Goal: Transaction & Acquisition: Obtain resource

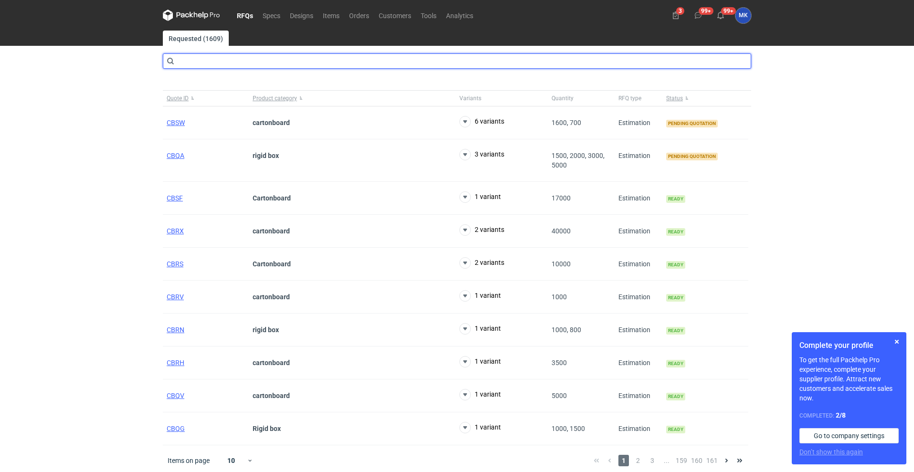
click at [233, 63] on input "text" at bounding box center [457, 60] width 588 height 15
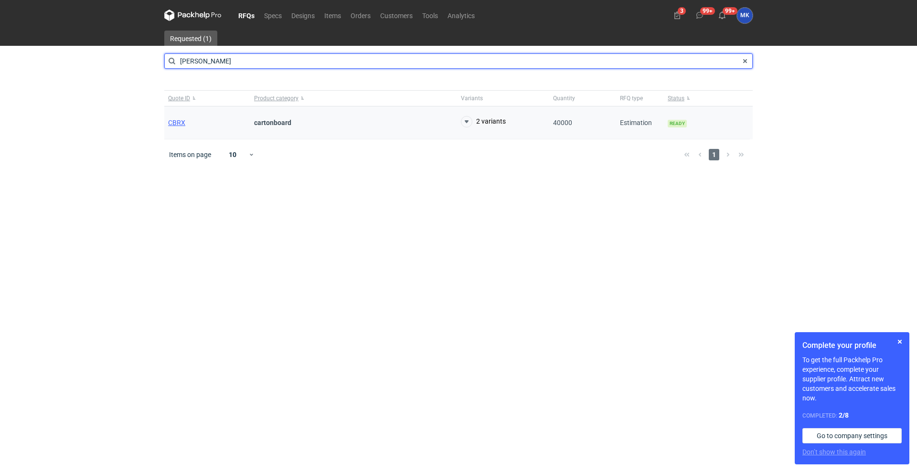
type input "[PERSON_NAME]"
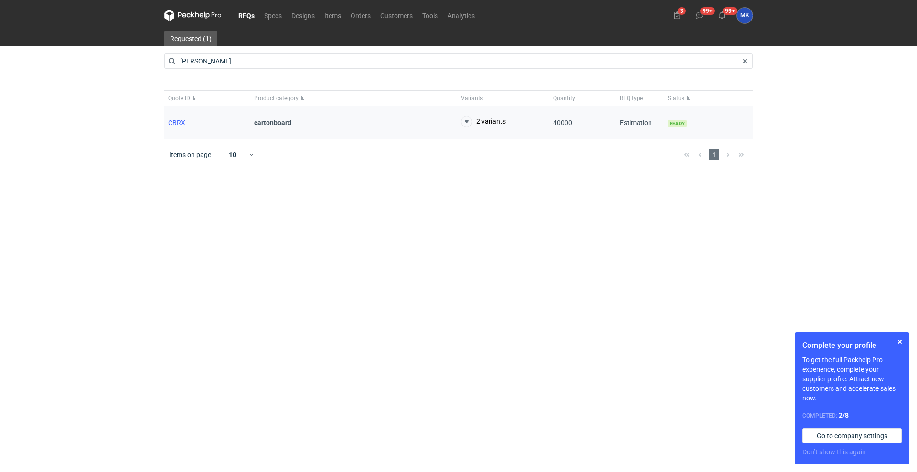
click at [172, 117] on div "CBRX" at bounding box center [207, 122] width 86 height 33
click at [176, 121] on span "CBRX" at bounding box center [176, 123] width 17 height 8
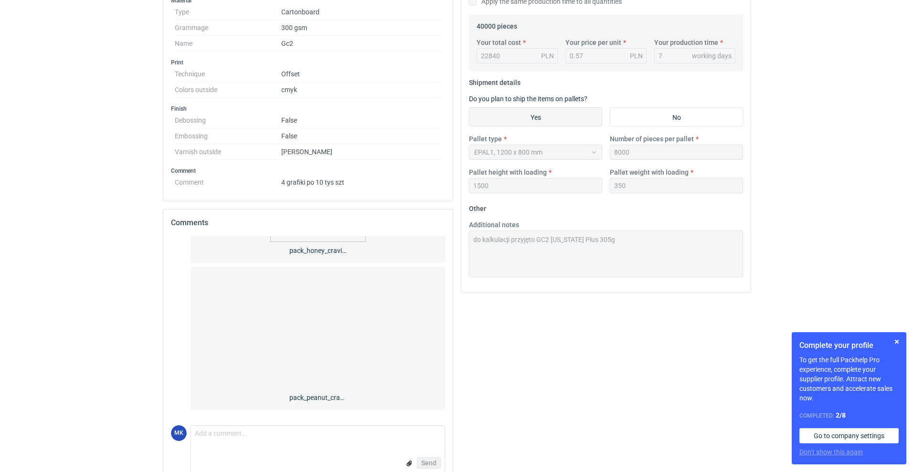
scroll to position [334, 0]
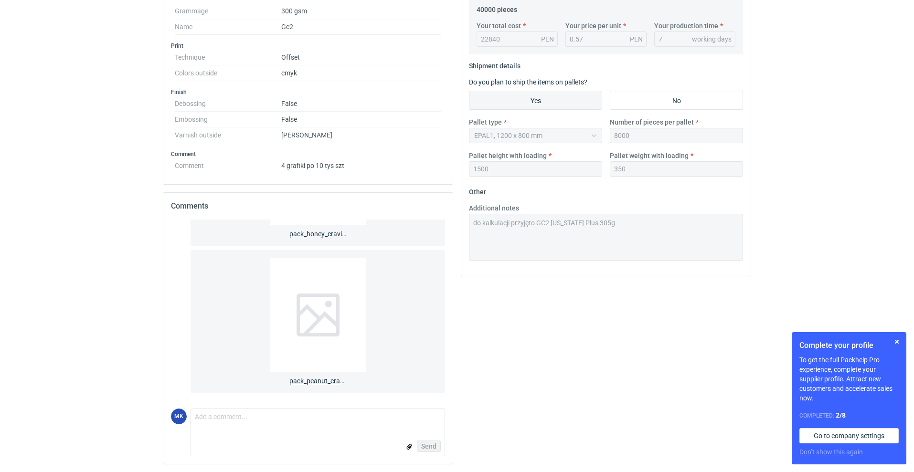
click at [316, 380] on span "pack_peanut_craviesUS.pdf" at bounding box center [317, 378] width 57 height 13
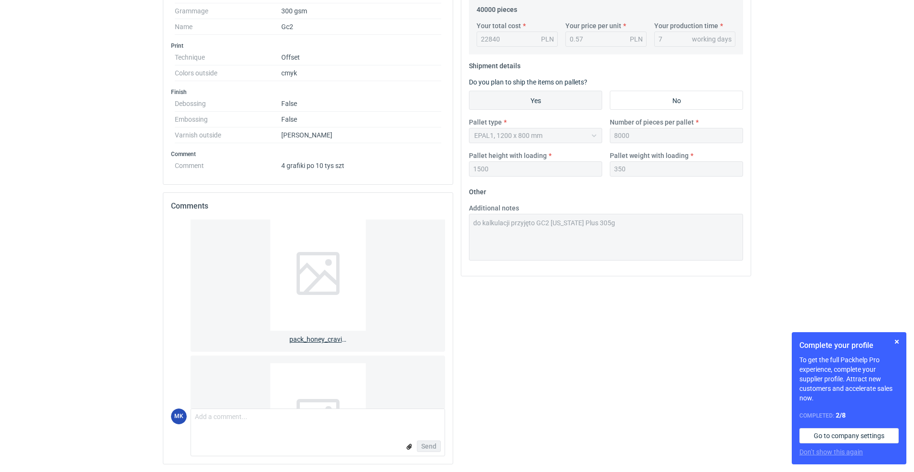
scroll to position [528, 0]
click at [323, 353] on span "pack_honey_craviesUS.pdf" at bounding box center [317, 351] width 57 height 13
click at [325, 321] on span "pack_cookies_craviesUS.pdf" at bounding box center [317, 323] width 57 height 13
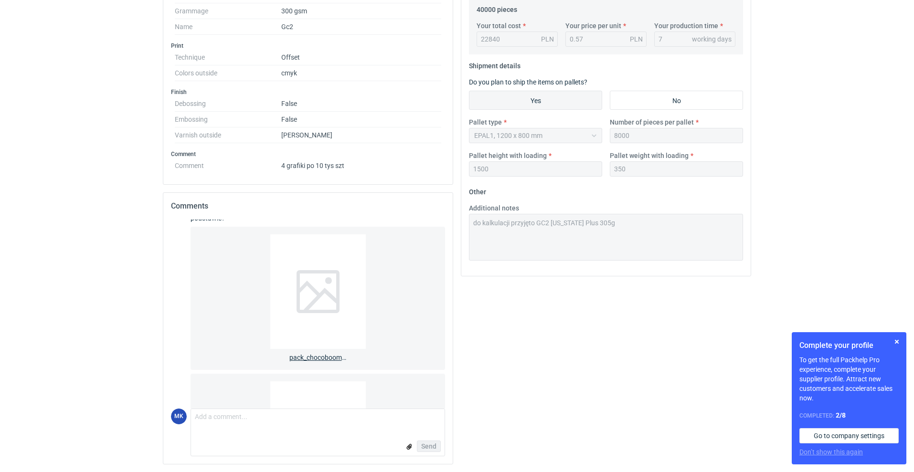
click at [315, 357] on span "pack_chocoboom_craviesUS.pdf" at bounding box center [317, 355] width 57 height 13
click at [312, 374] on span "pack_peanut_craviesUS.pdf" at bounding box center [317, 378] width 57 height 13
